Goal: Check status: Check status

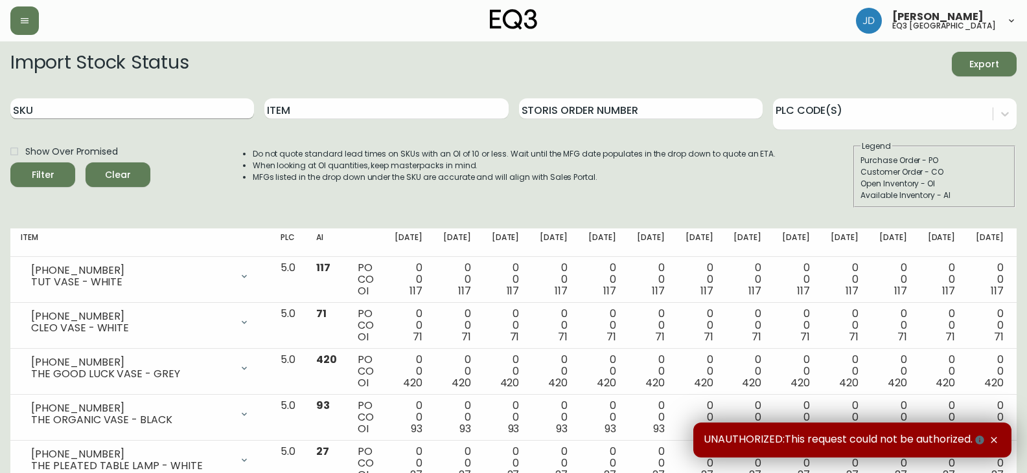
click at [121, 109] on input "SKU" at bounding box center [132, 108] width 244 height 21
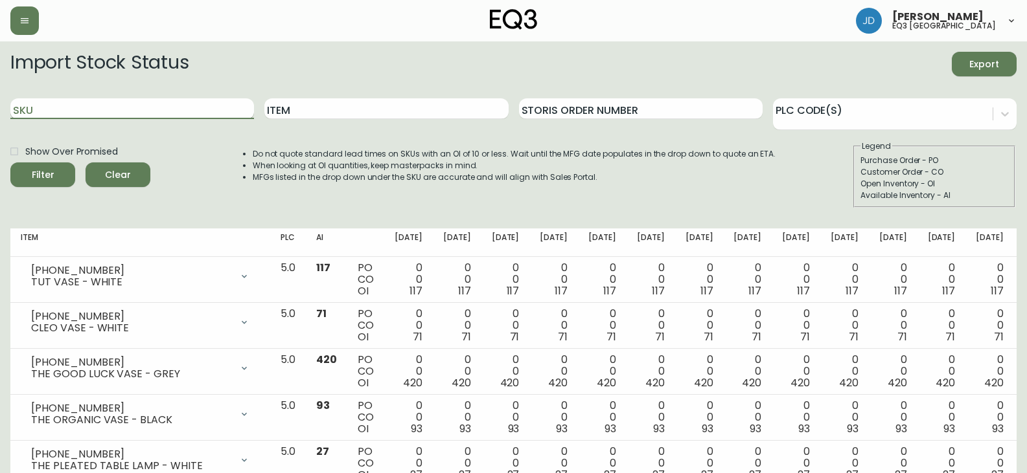
paste input "[PHONE_NUMBER]"
type input "[PHONE_NUMBER]"
click at [133, 107] on input "[PHONE_NUMBER]" at bounding box center [132, 108] width 244 height 21
click at [10, 163] on button "Filter" at bounding box center [42, 175] width 65 height 25
